Goal: Task Accomplishment & Management: Complete application form

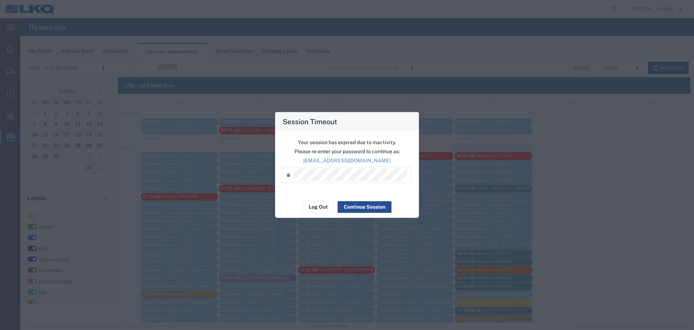
scroll to position [232, 0]
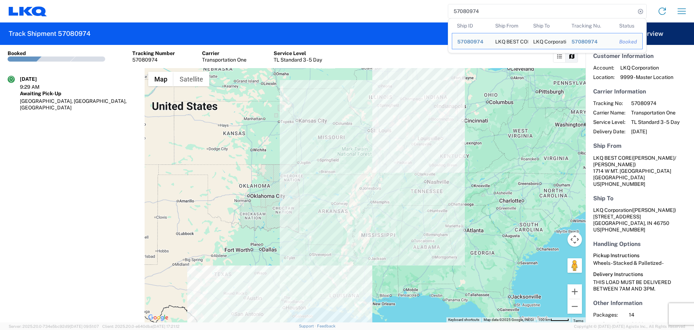
click at [465, 14] on input "57080974" at bounding box center [542, 11] width 187 height 14
paste input "3959"
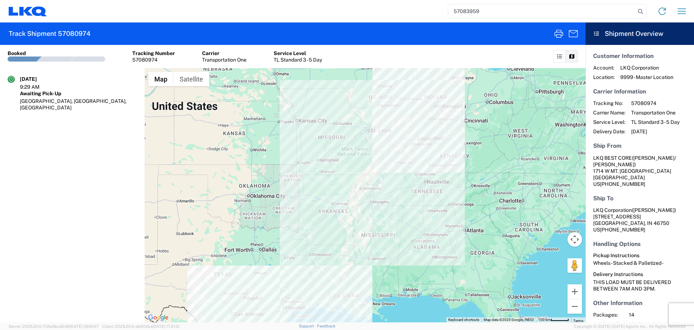
type input "57083959"
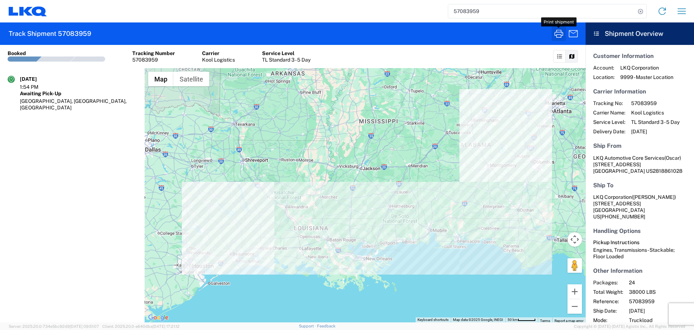
click at [558, 34] on icon "button" at bounding box center [559, 34] width 12 height 12
click at [561, 34] on icon "button" at bounding box center [559, 34] width 9 height 8
click at [679, 13] on icon "button" at bounding box center [682, 11] width 12 height 12
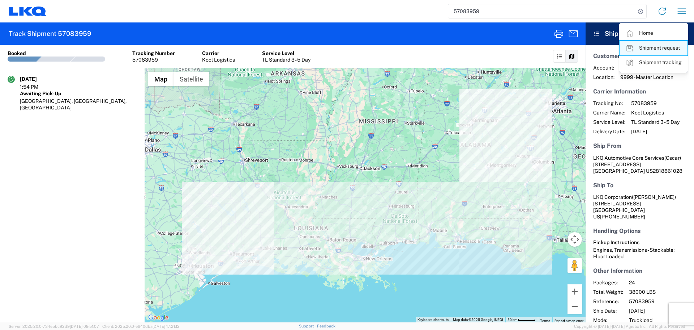
click at [666, 41] on link "Shipment request" at bounding box center [654, 48] width 68 height 14
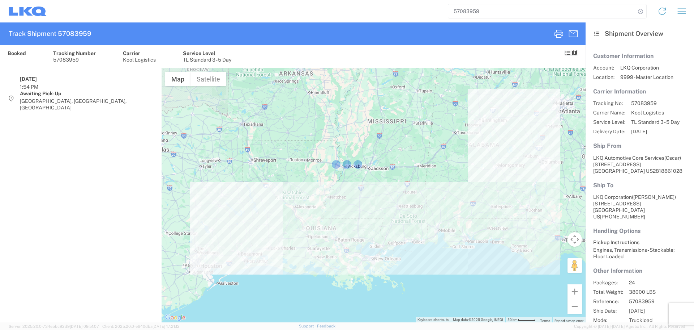
select select "FULL"
select select "LBS"
select select "IN"
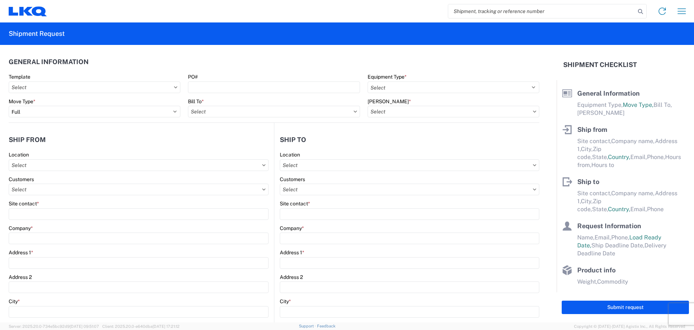
click at [480, 9] on input "search" at bounding box center [542, 11] width 187 height 14
type input "57083959"
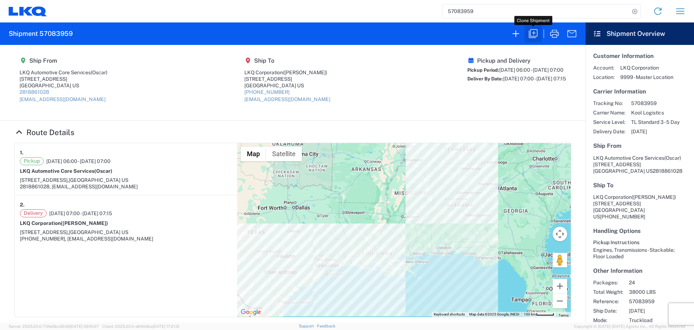
click at [533, 34] on icon "button" at bounding box center [534, 34] width 12 height 12
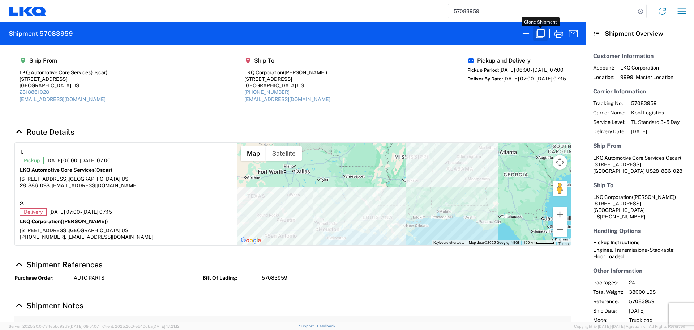
click at [540, 33] on icon "button" at bounding box center [541, 34] width 12 height 12
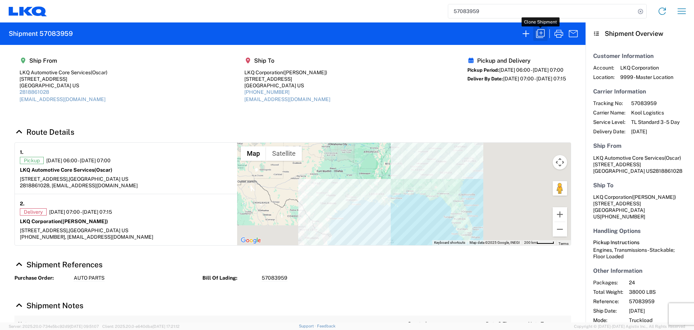
click at [543, 34] on icon "button" at bounding box center [541, 34] width 12 height 12
click at [545, 29] on icon "button" at bounding box center [540, 33] width 9 height 9
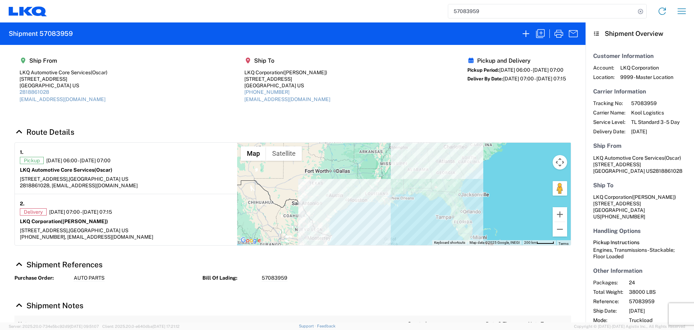
select select "FULL"
select select "US"
select select "LBS"
select select "IN"
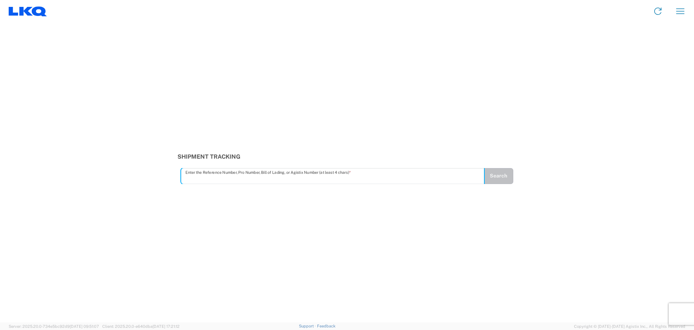
click at [678, 1] on agx-form-navbar "Home Shipment request Shipment tracking" at bounding box center [347, 11] width 694 height 22
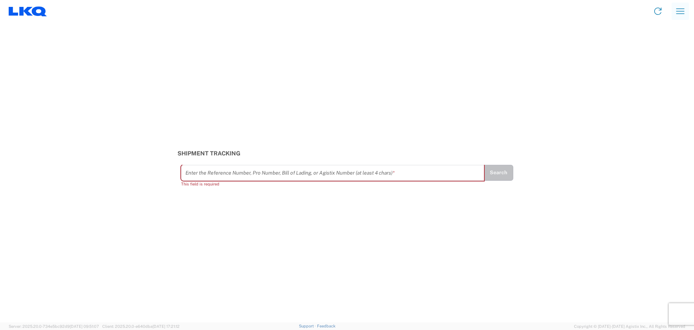
click at [687, 18] on button "button" at bounding box center [680, 11] width 17 height 17
click at [659, 50] on link "Shipment request" at bounding box center [654, 49] width 68 height 14
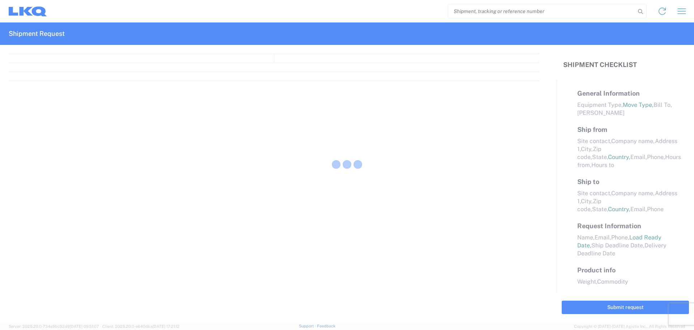
select select "FULL"
select select "LBS"
select select "IN"
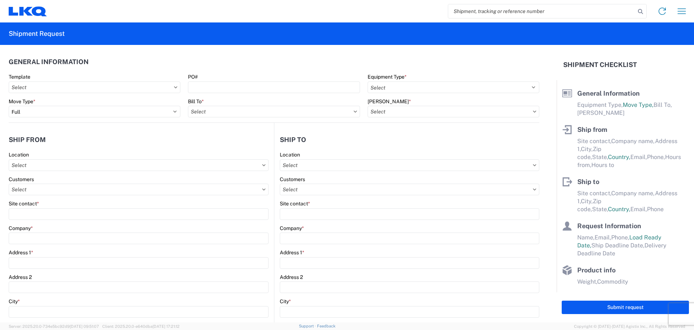
click at [469, 15] on input "search" at bounding box center [542, 11] width 187 height 14
type input "57083959"
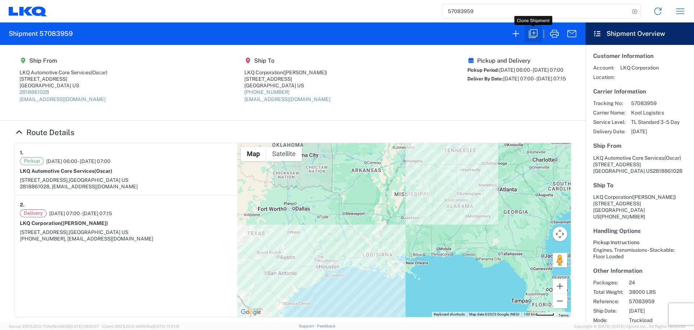
click at [538, 36] on icon "button" at bounding box center [534, 34] width 12 height 12
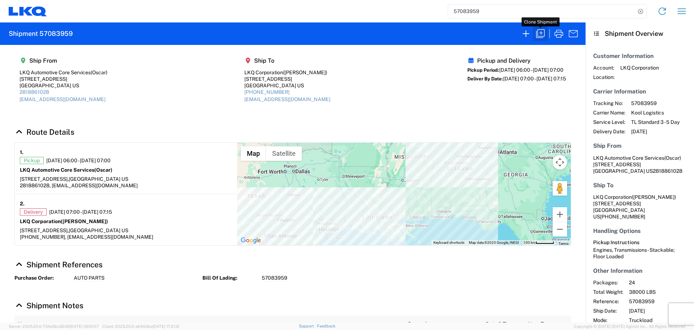
click at [541, 37] on icon "button" at bounding box center [541, 34] width 12 height 12
click at [540, 35] on icon "button" at bounding box center [541, 34] width 12 height 12
select select "FULL"
select select "US"
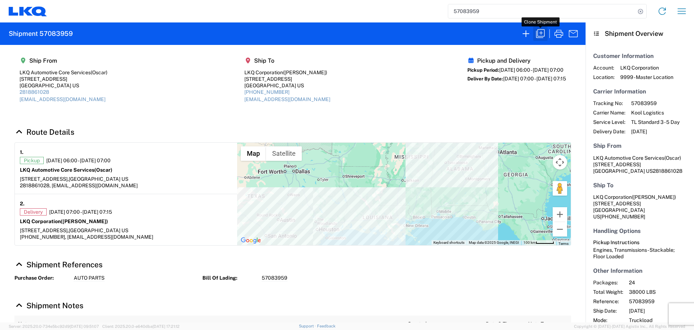
select select "LBS"
select select "IN"
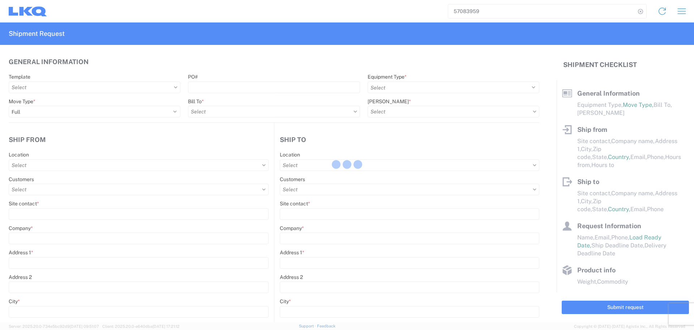
select select "STDV"
type input "Oscar"
type input "LKQ Automotive Core Services"
type input "[STREET_ADDRESS]"
type input "Houston"
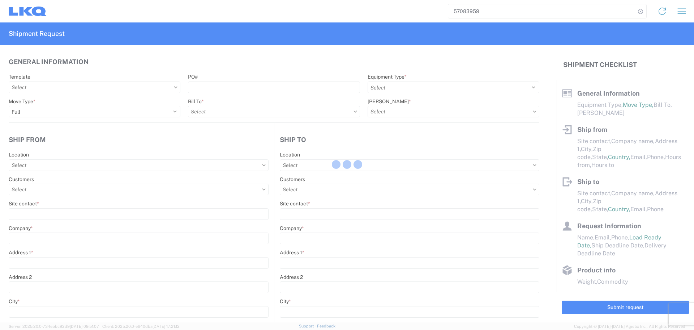
type input "77038"
type input "[EMAIL_ADDRESS][DOMAIN_NAME]"
type input "2818861028"
type input "06:00:00"
type input "07:00:00"
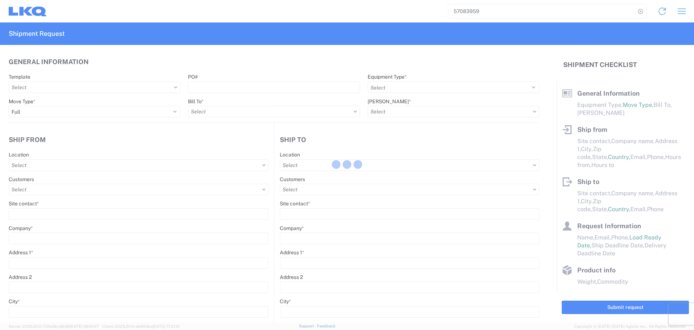
select select
type input "Brian Schmidt"
type input "LKQ Corporation"
type input "[STREET_ADDRESS]"
type input "Newnan"
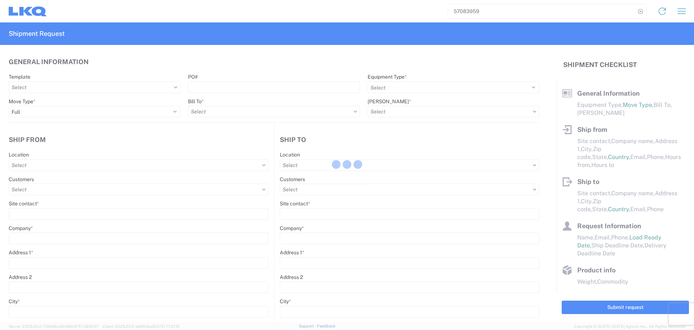
type input "30265"
type input "[EMAIL_ADDRESS][DOMAIN_NAME]"
type input "[PHONE_NUMBER]"
type input "07:00:00"
type input "07:15:00"
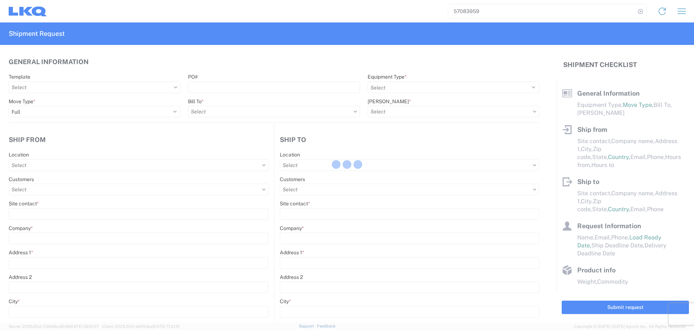
select select
type input "Oscar"
type input "[EMAIL_ADDRESS][DOMAIN_NAME]"
type input "2818861028"
type input "[DATE]"
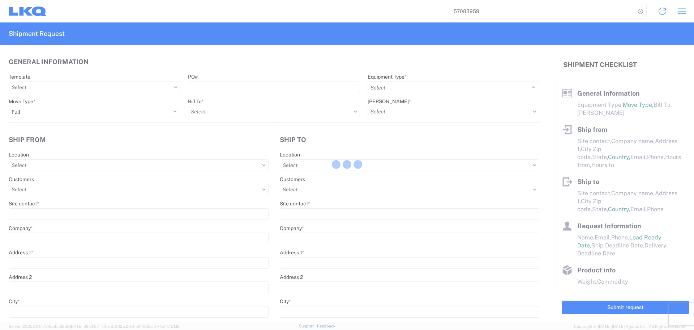
type input "2025-10-15"
type input "38000"
type input "Engines, Transmissions"
type input "24"
type input "0"
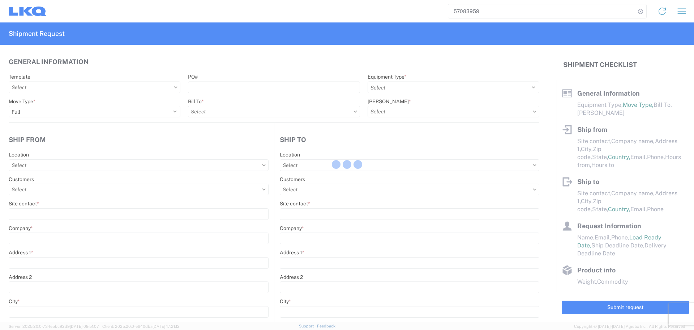
type input "3.33"
type input "3"
select select "FT"
select select
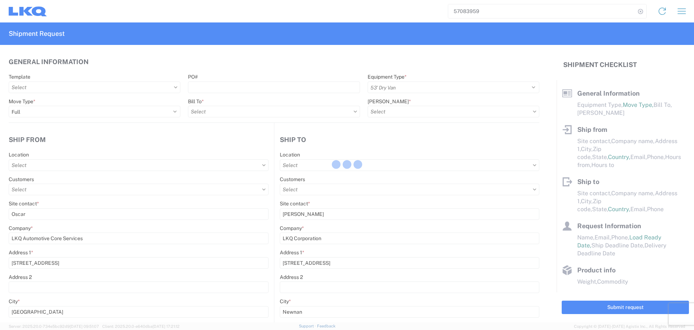
select select
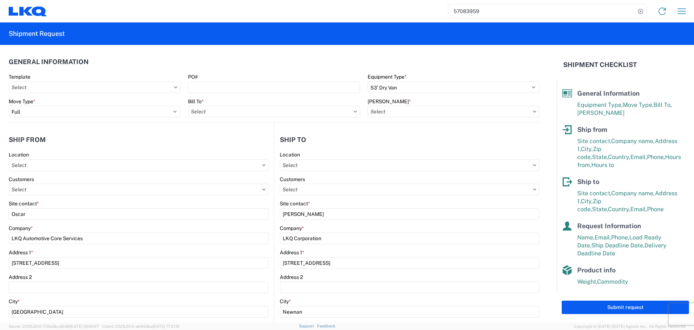
click at [201, 136] on header "Ship from" at bounding box center [141, 139] width 265 height 16
type input "1760 - LKQ Best Core"
type input "1760-1300-50180-0000 - 1760 Freight In - Cores"
type input "1772 - LKQ Atlanta Core Newnan"
type input "1760 - LKQ Best Core"
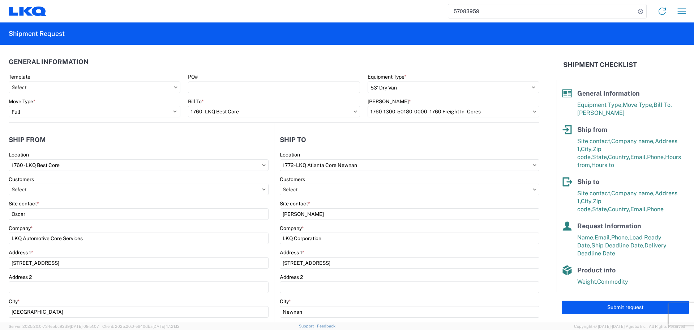
click at [152, 135] on header "Ship from" at bounding box center [141, 139] width 265 height 16
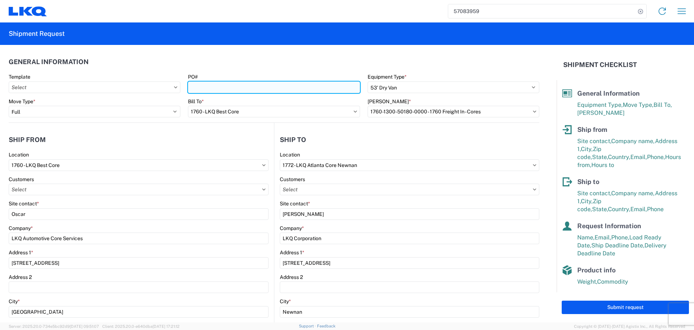
click at [216, 84] on input "PO#" at bounding box center [274, 87] width 172 height 12
type input "AUTO PARTS"
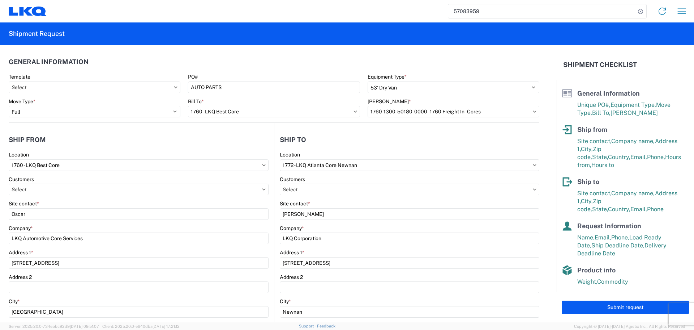
click at [249, 69] on header "General Information" at bounding box center [274, 62] width 531 height 16
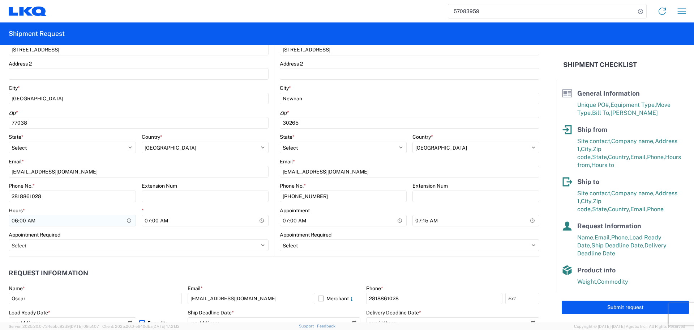
scroll to position [217, 0]
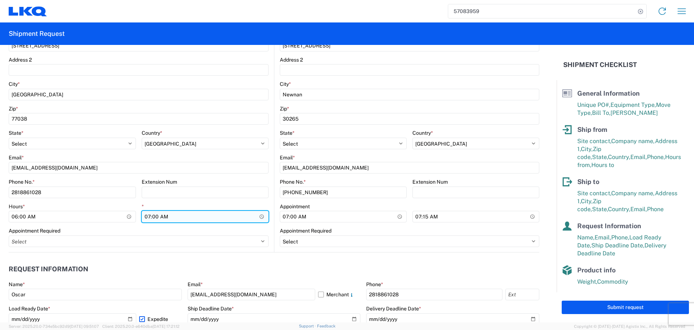
click at [260, 215] on input "07:00:00" at bounding box center [205, 217] width 127 height 12
type input "10:00"
click at [228, 227] on div "Appointment Required" at bounding box center [139, 230] width 260 height 7
click at [218, 229] on div "Appointment Required" at bounding box center [139, 230] width 260 height 7
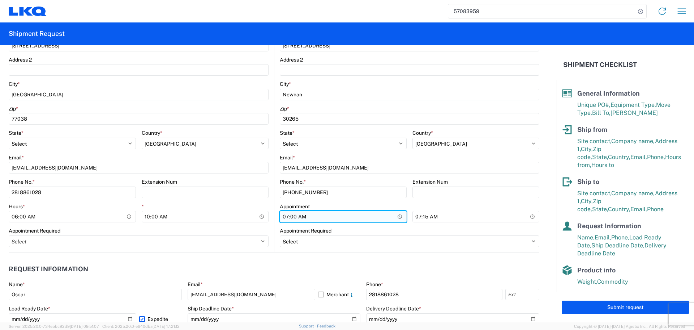
click at [400, 215] on input "07:00:00" at bounding box center [343, 217] width 127 height 12
click at [395, 215] on input "07:00:00" at bounding box center [343, 217] width 127 height 12
type input "08:00"
click at [490, 231] on div "Appointment Required" at bounding box center [410, 230] width 260 height 7
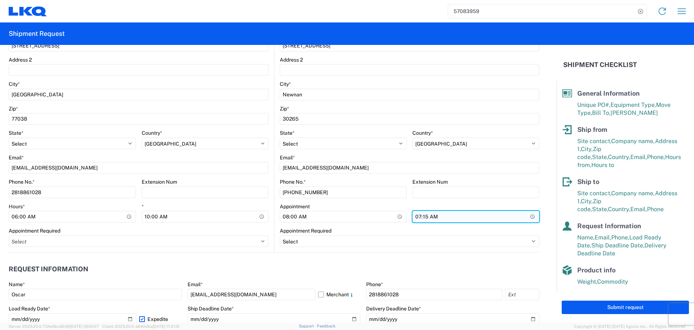
click at [529, 219] on input "07:15:00" at bounding box center [476, 217] width 127 height 12
type input "13:00"
click at [386, 232] on div "Appointment Required" at bounding box center [410, 230] width 260 height 7
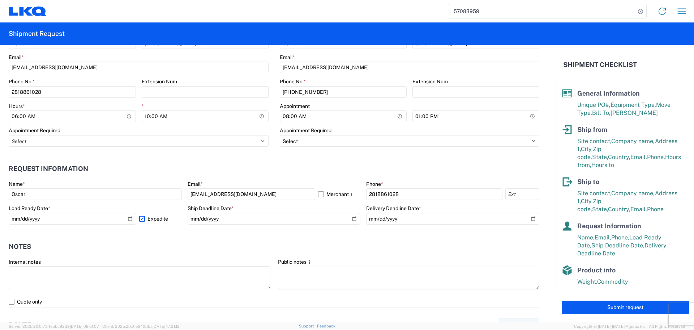
scroll to position [326, 0]
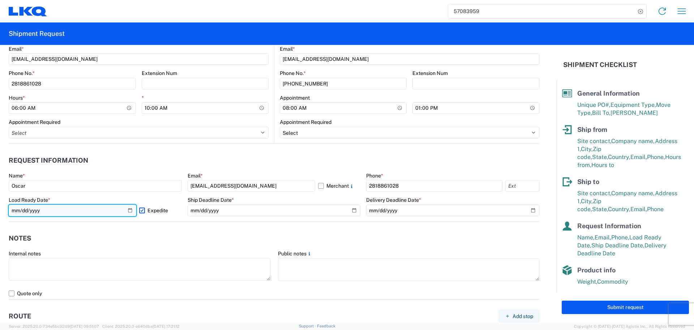
click at [23, 207] on input "[DATE]" at bounding box center [73, 210] width 128 height 12
click at [230, 229] on agx-notes "Notes Internal notes Public notes Quote only" at bounding box center [274, 260] width 531 height 78
click at [241, 233] on header "Notes" at bounding box center [274, 238] width 531 height 16
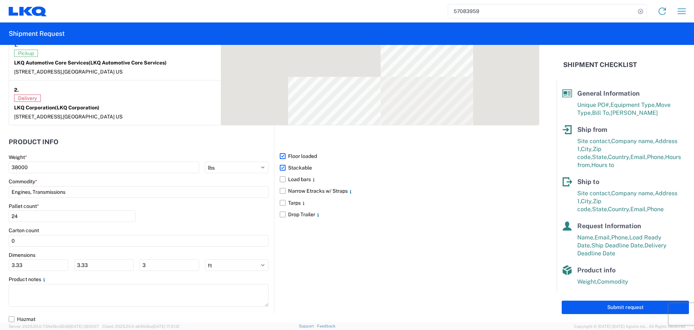
scroll to position [633, 0]
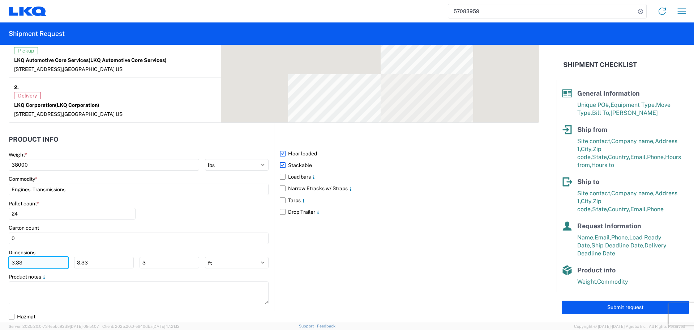
click at [51, 262] on input "3.33" at bounding box center [39, 262] width 60 height 12
type input "3"
type input "40"
click at [93, 261] on input "3.33" at bounding box center [104, 262] width 60 height 12
type input "3"
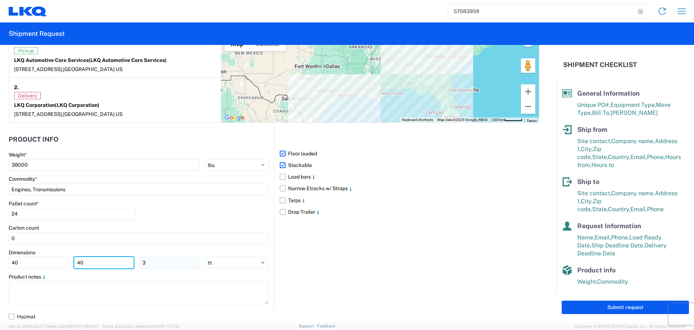
type input "40"
click at [180, 266] on input "3" at bounding box center [170, 262] width 60 height 12
type input "36"
click at [207, 213] on div "Pallet count * 24" at bounding box center [139, 212] width 260 height 25
click at [172, 209] on div "Pallet count * 24" at bounding box center [139, 212] width 260 height 25
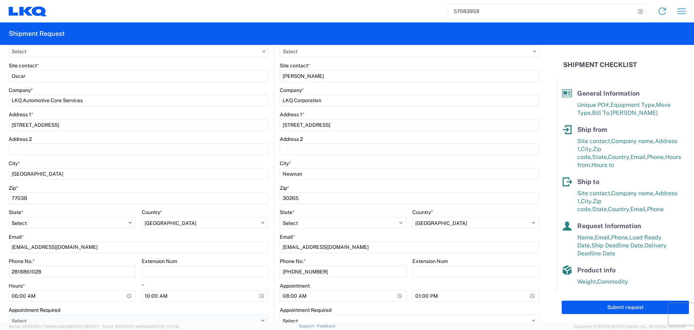
scroll to position [0, 0]
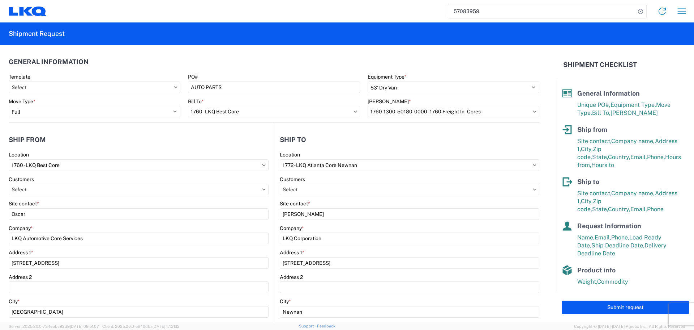
click at [259, 134] on header "Ship from" at bounding box center [141, 139] width 265 height 16
click at [233, 136] on header "Ship from" at bounding box center [141, 139] width 265 height 16
click at [222, 136] on header "Ship from" at bounding box center [141, 139] width 265 height 16
click at [220, 140] on header "Ship from" at bounding box center [141, 139] width 265 height 16
click at [220, 145] on header "Ship from" at bounding box center [141, 139] width 265 height 16
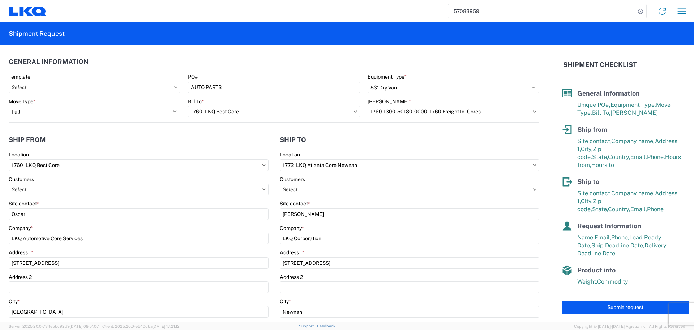
click at [221, 135] on header "Ship from" at bounding box center [141, 139] width 265 height 16
click at [214, 136] on header "Ship from" at bounding box center [141, 139] width 265 height 16
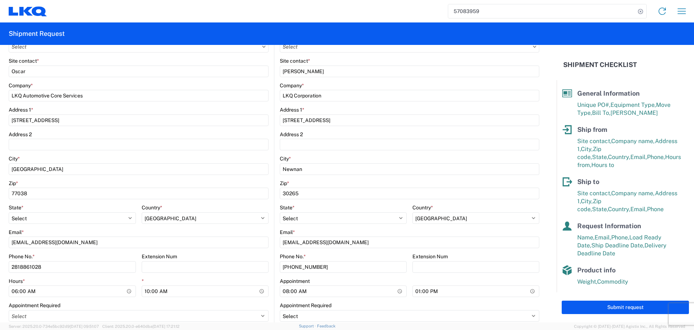
scroll to position [145, 0]
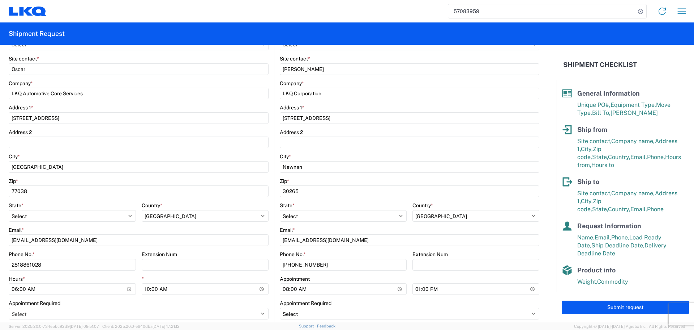
click at [175, 179] on div "Zip *" at bounding box center [139, 181] width 260 height 7
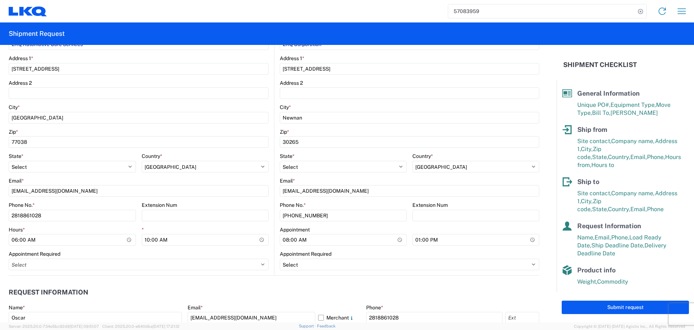
scroll to position [289, 0]
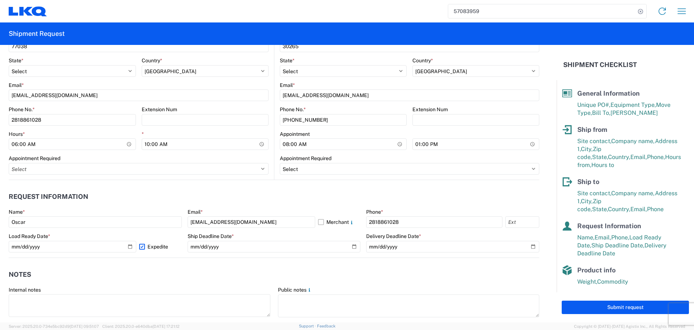
click at [258, 192] on header "Request Information" at bounding box center [274, 196] width 531 height 16
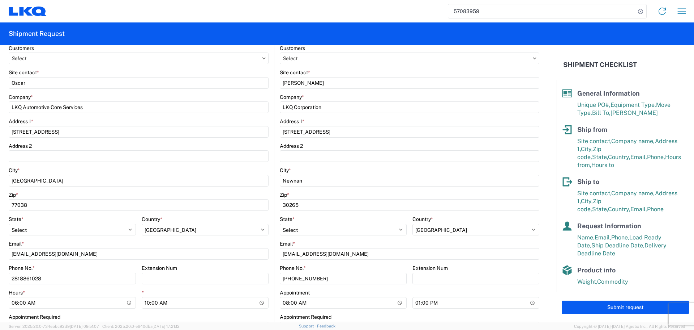
scroll to position [326, 0]
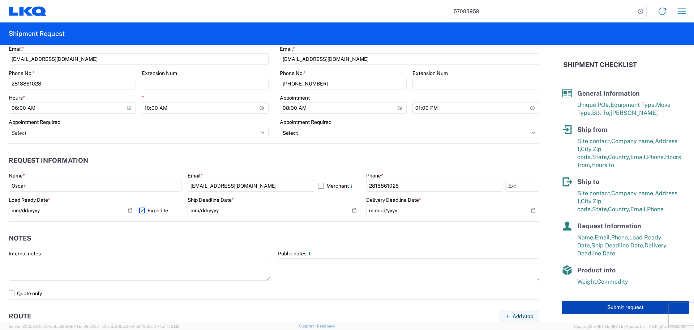
click at [637, 308] on button "Submit request" at bounding box center [625, 306] width 127 height 13
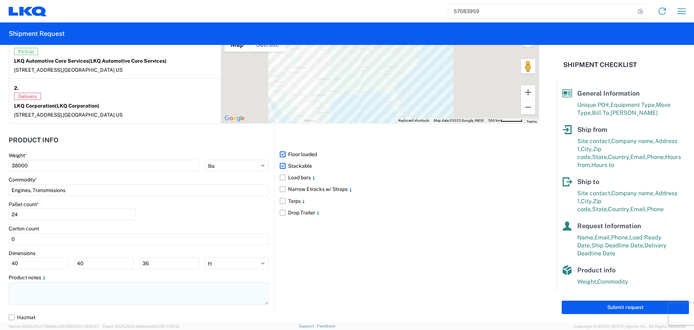
scroll to position [633, 0]
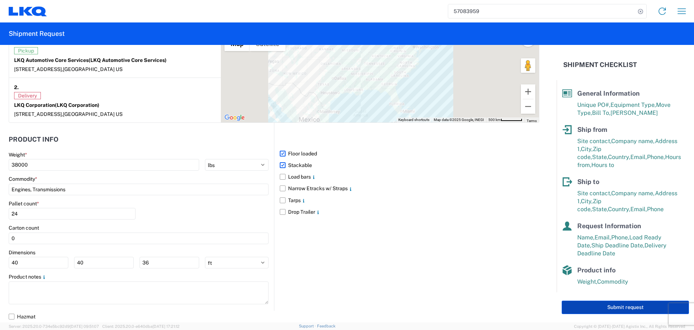
click at [624, 305] on button "Submit request" at bounding box center [625, 306] width 127 height 13
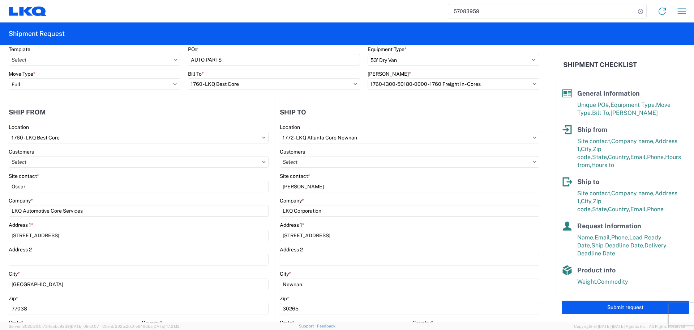
scroll to position [0, 0]
